Goal: Navigation & Orientation: Find specific page/section

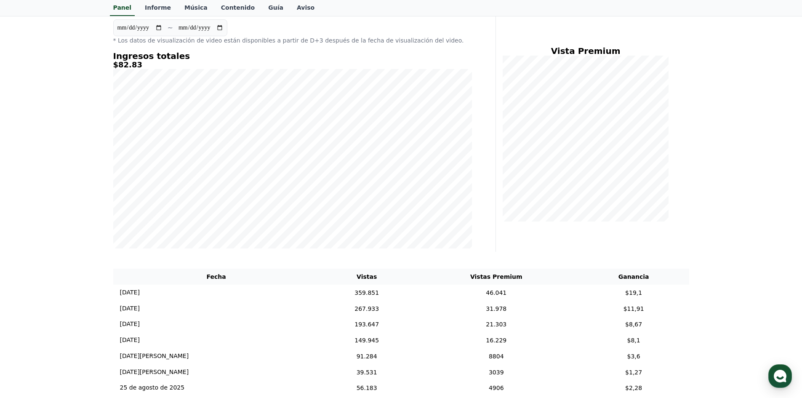
scroll to position [42, 0]
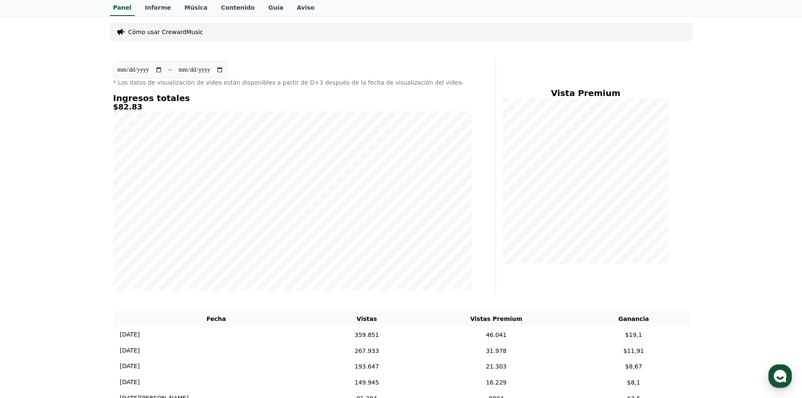
click at [470, 79] on p "* Los datos de visualización de video están disponibles a partir de D+3 después…" at bounding box center [292, 82] width 359 height 8
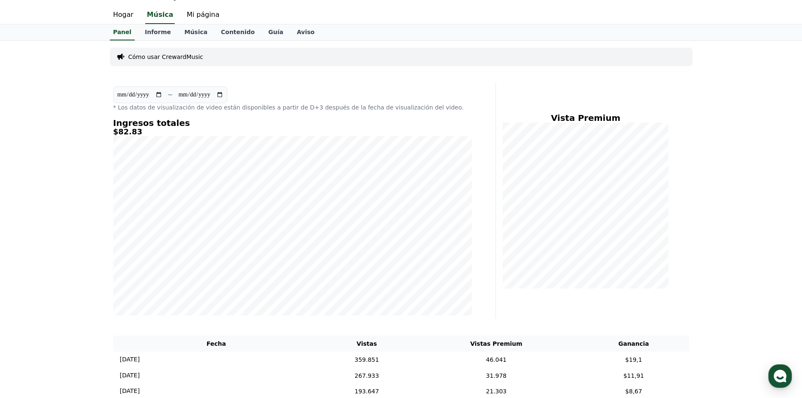
scroll to position [0, 0]
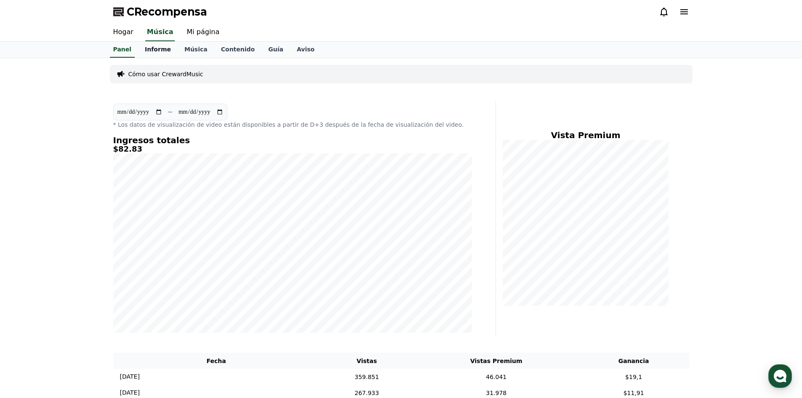
click at [163, 53] on link "Informe" at bounding box center [158, 50] width 40 height 16
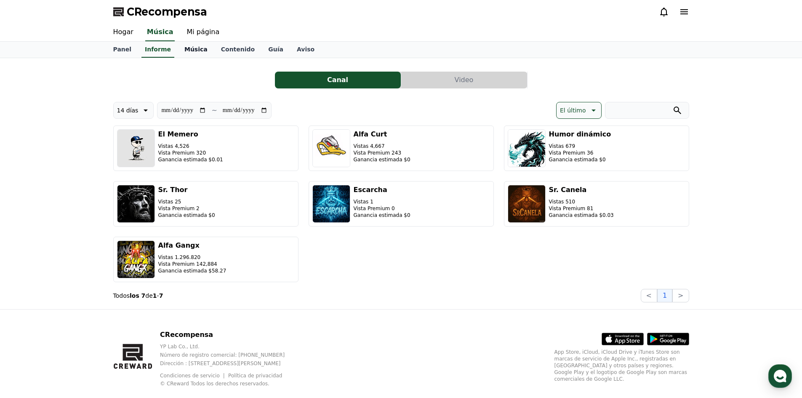
click at [178, 47] on link "Música" at bounding box center [196, 50] width 37 height 16
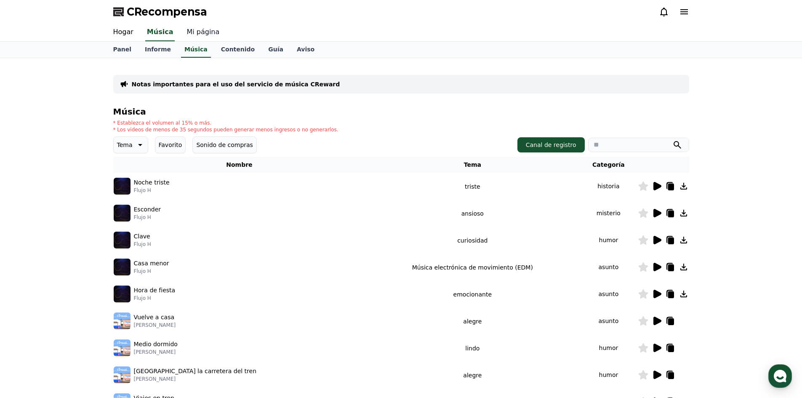
click at [187, 29] on font "Mi página" at bounding box center [202, 32] width 33 height 8
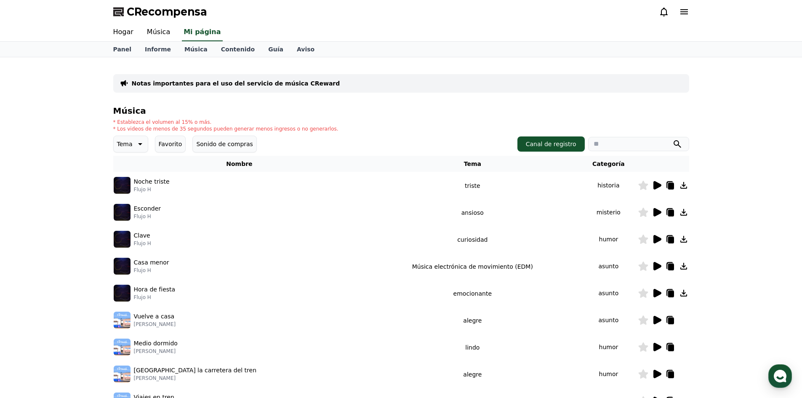
select select "**********"
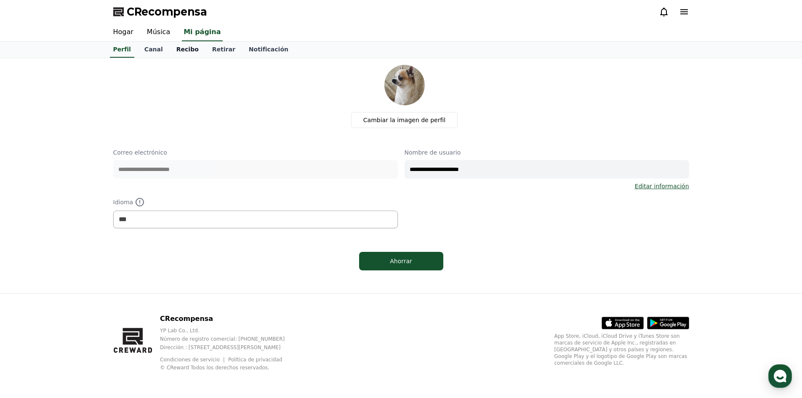
click at [186, 48] on font "Recibo" at bounding box center [187, 49] width 22 height 7
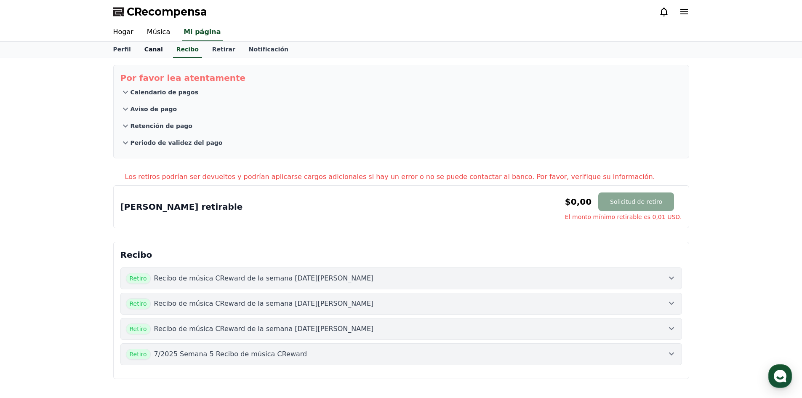
click at [163, 56] on link "Canal" at bounding box center [154, 50] width 32 height 16
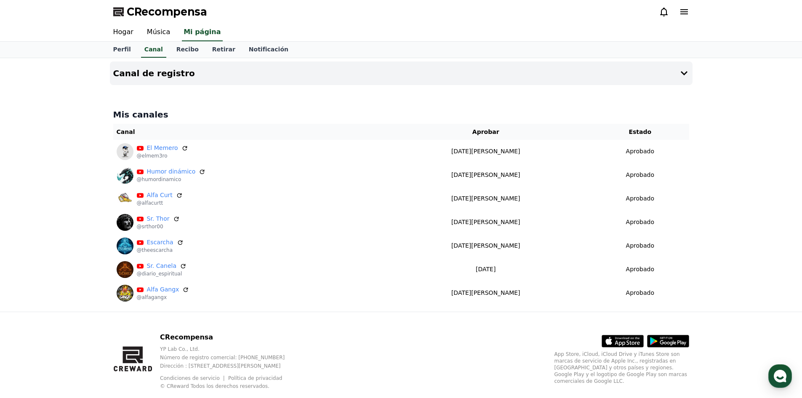
click at [137, 45] on div "Perfil Canal Recibo Retirar Notificación" at bounding box center [400, 50] width 589 height 16
click at [147, 31] on font "Música" at bounding box center [158, 32] width 23 height 8
